Goal: Find specific page/section: Find specific page/section

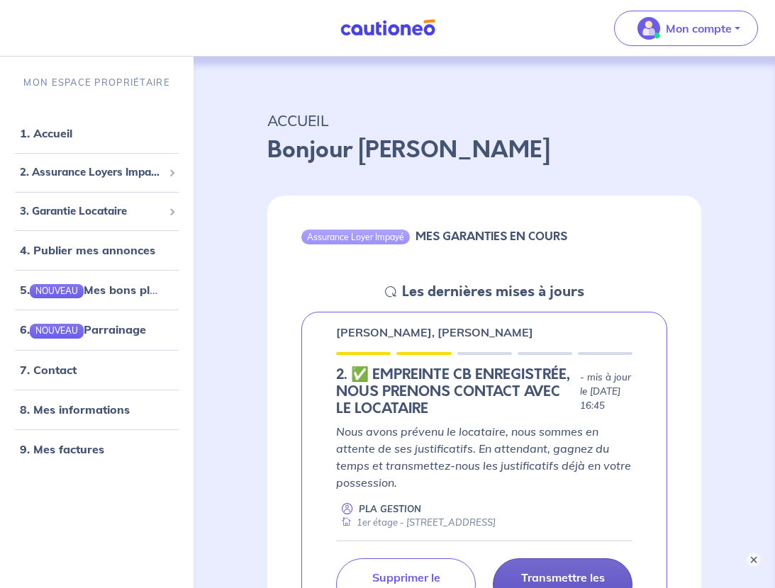
click at [545, 571] on p "Transmettre les justificatifs" at bounding box center [562, 585] width 104 height 28
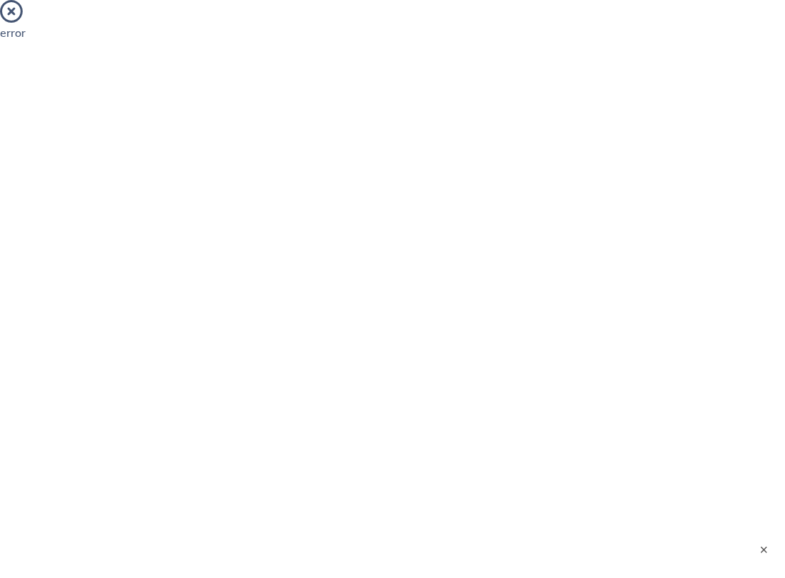
click at [11, 11] on icon at bounding box center [11, 11] width 23 height 23
click at [11, 6] on icon at bounding box center [11, 11] width 23 height 23
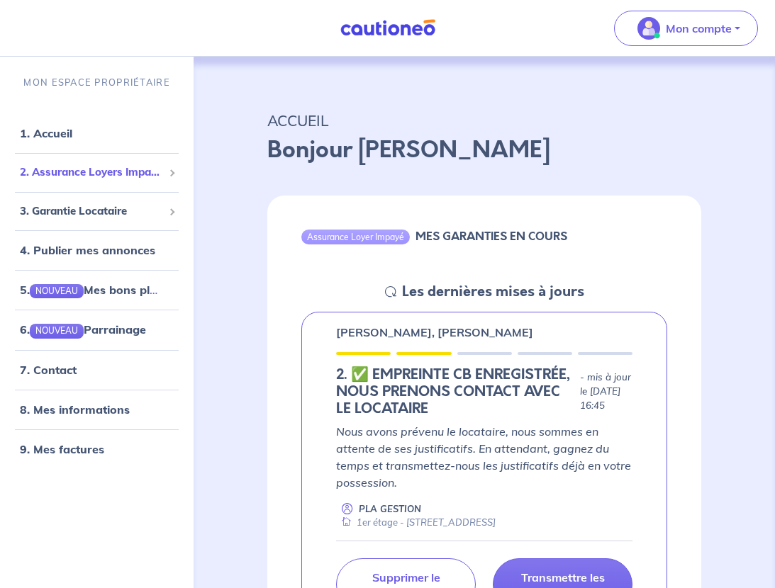
click at [172, 169] on span at bounding box center [171, 172] width 7 height 7
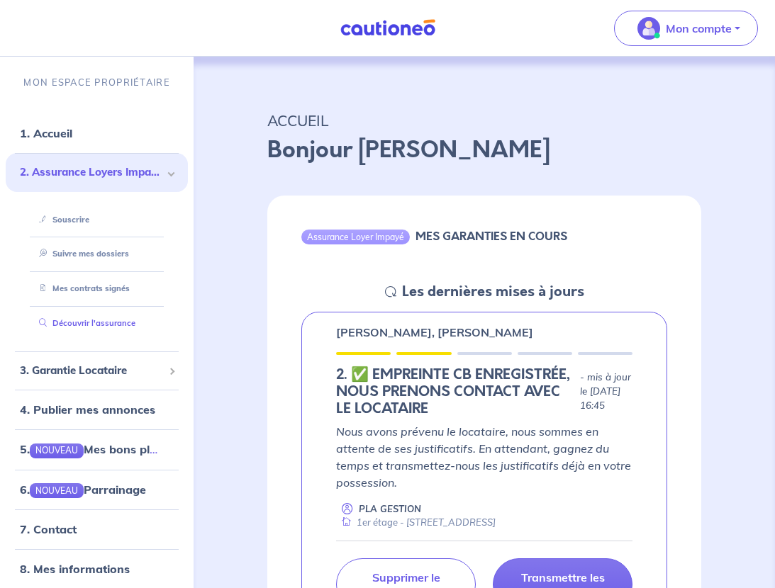
click at [84, 318] on link "Découvrir l'assurance" at bounding box center [84, 323] width 102 height 10
